Goal: Task Accomplishment & Management: Use online tool/utility

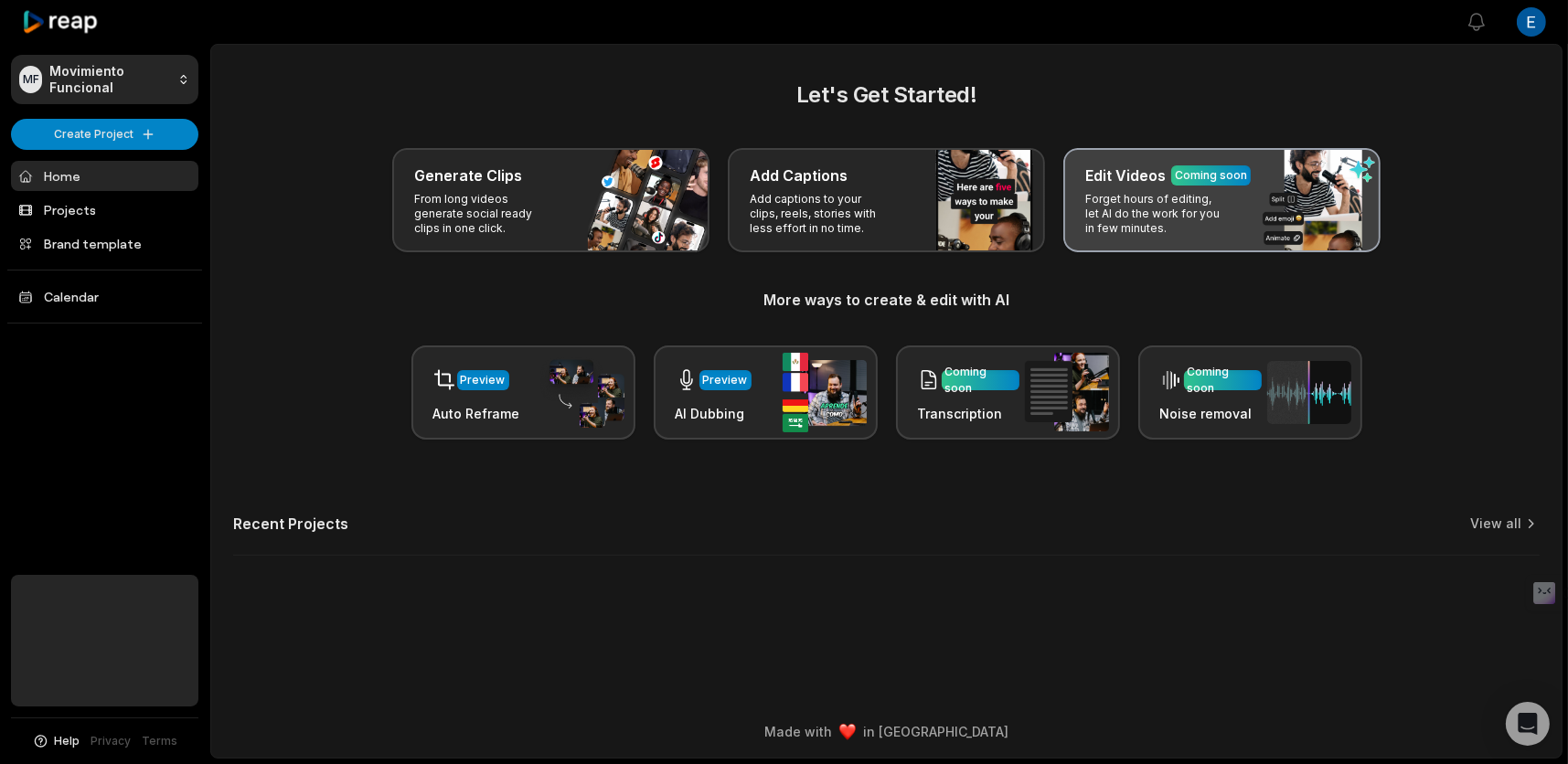
click at [1187, 185] on div "Edit Videos Coming soon" at bounding box center [1222, 175] width 273 height 22
click at [1169, 178] on div "Edit Videos Coming soon" at bounding box center [1222, 175] width 273 height 22
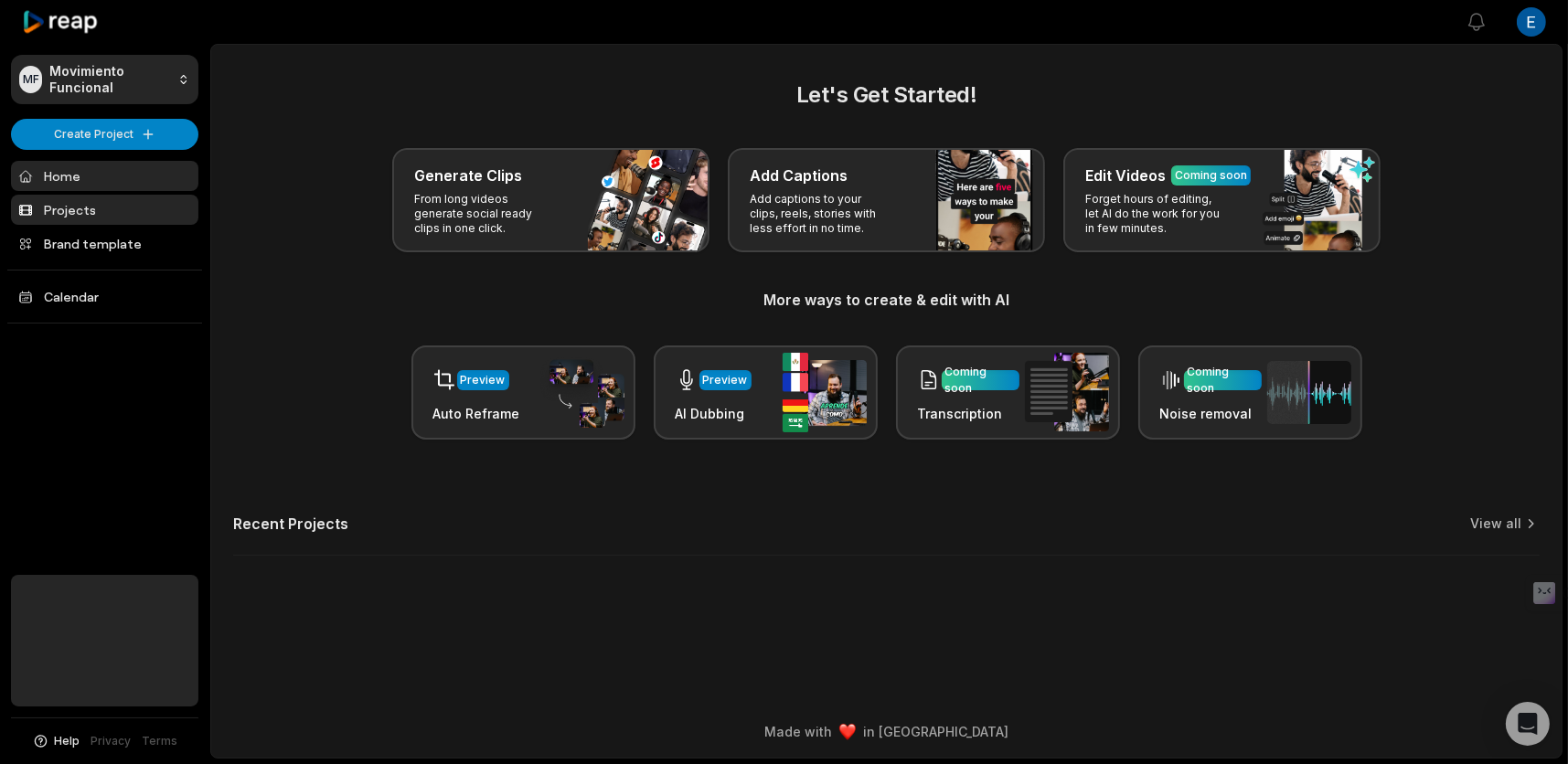
click at [73, 208] on link "Projects" at bounding box center [105, 210] width 187 height 31
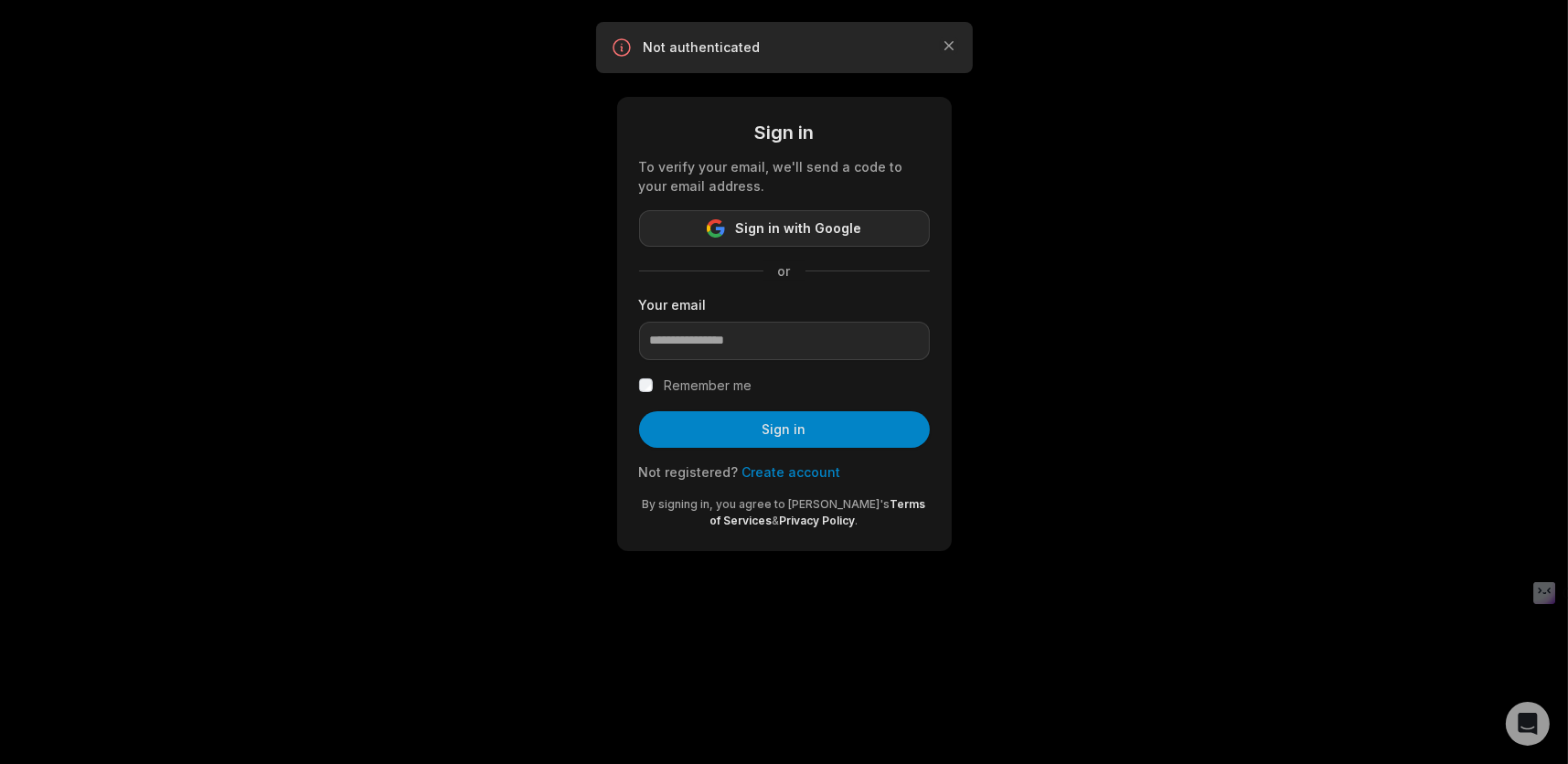
click at [823, 231] on span "Sign in with Google" at bounding box center [799, 229] width 126 height 22
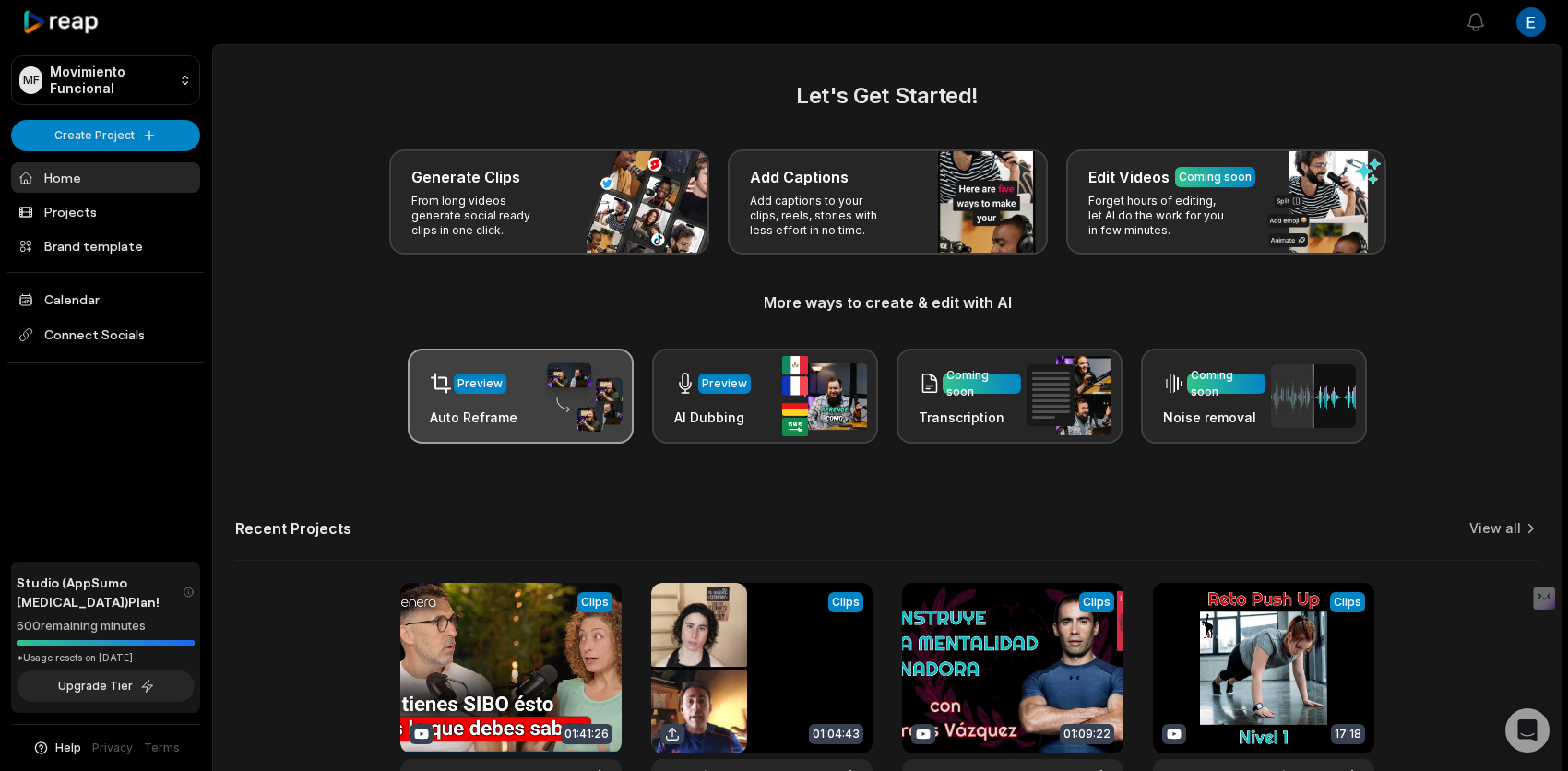
click at [556, 388] on img at bounding box center [580, 397] width 85 height 72
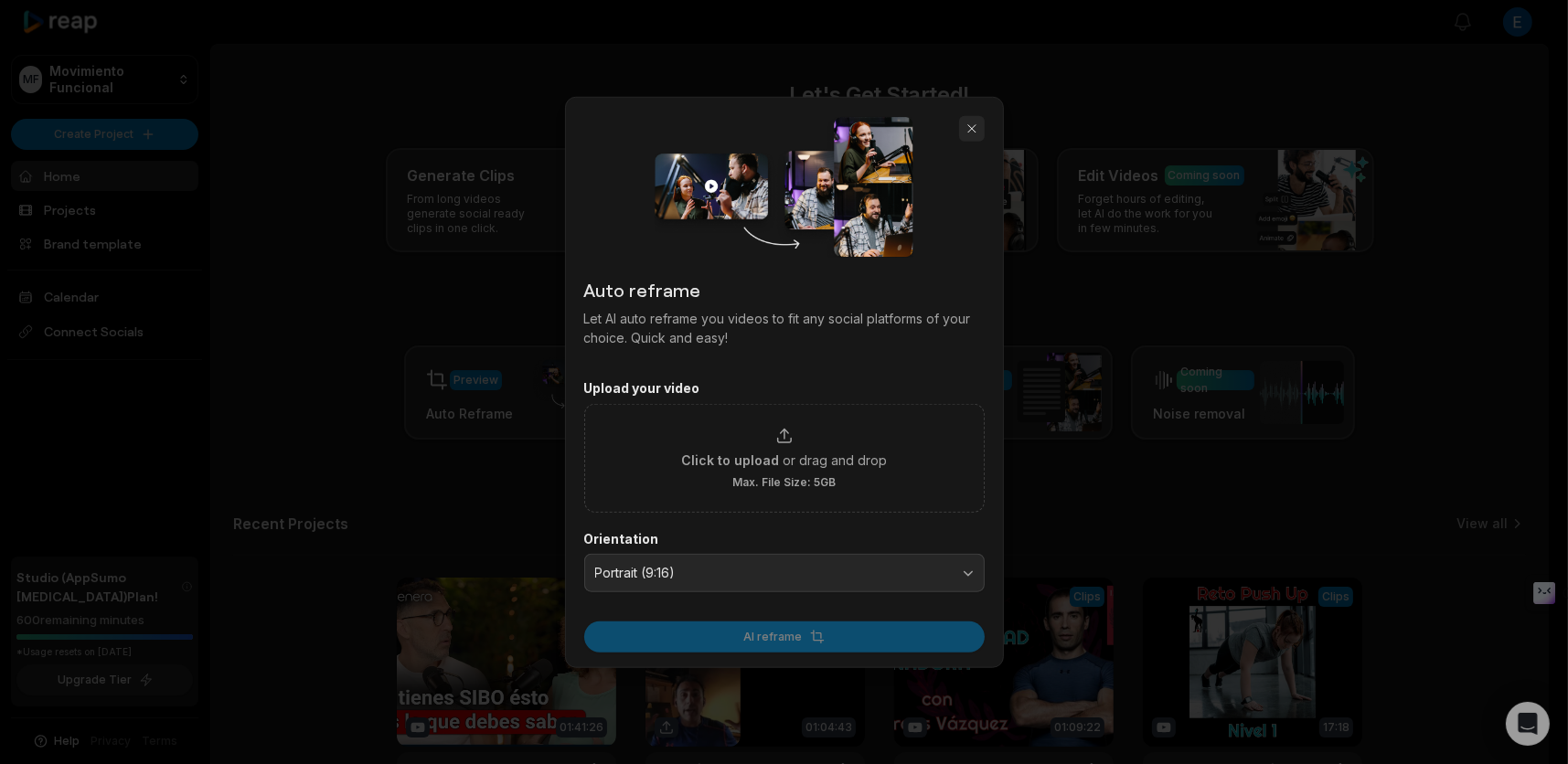
click at [967, 128] on button "button" at bounding box center [972, 129] width 26 height 26
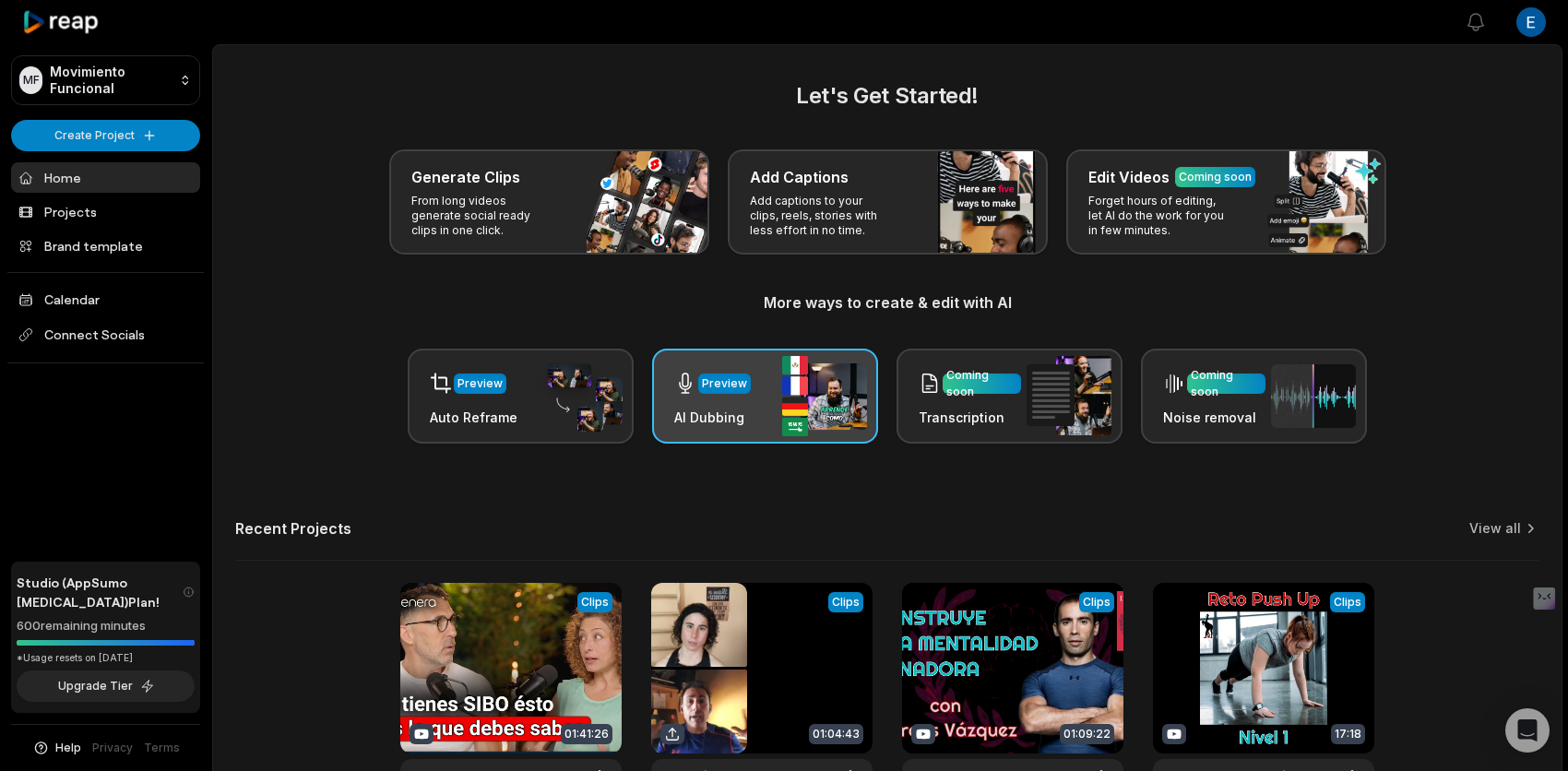
click at [768, 370] on div "Preview AI Dubbing" at bounding box center [765, 396] width 226 height 96
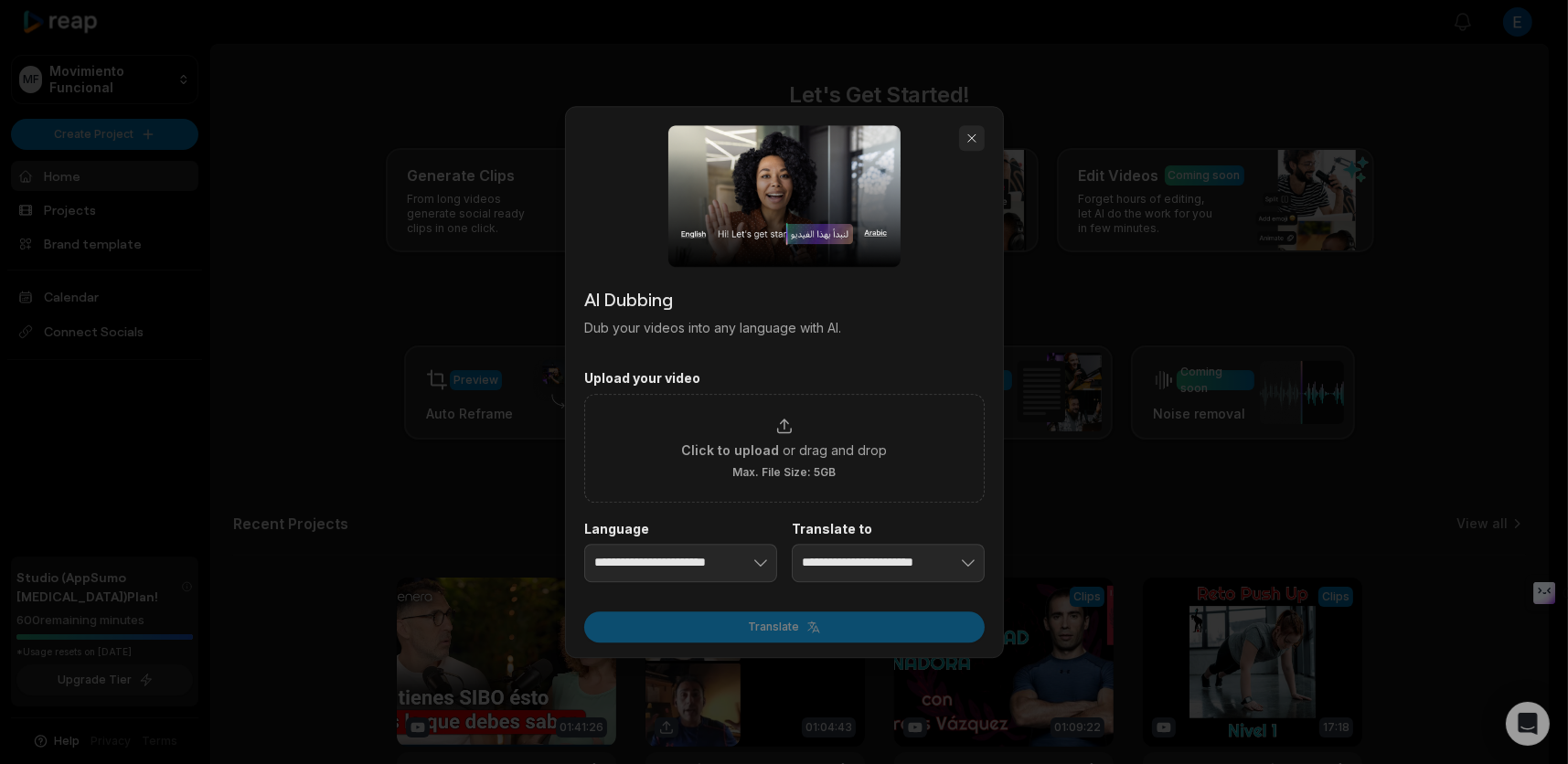
click at [960, 138] on button "button" at bounding box center [972, 138] width 26 height 26
